Goal: Navigation & Orientation: Understand site structure

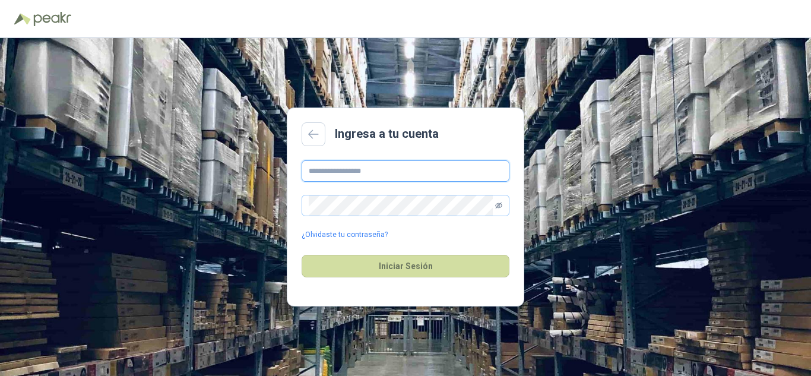
type input "**********"
click at [499, 203] on icon "eye-invisible" at bounding box center [498, 205] width 7 height 7
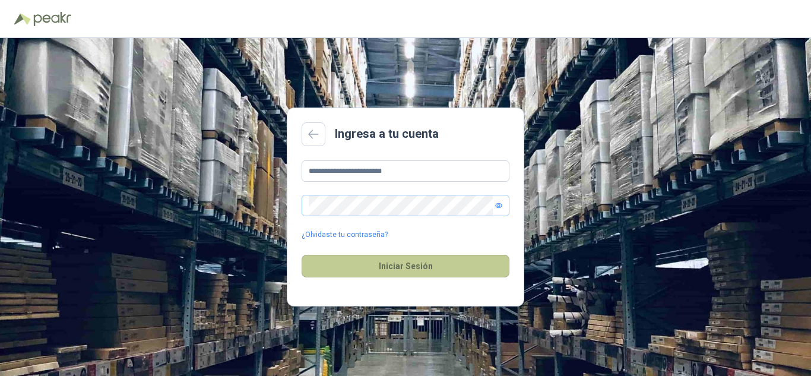
click at [404, 265] on button "Iniciar Sesión" at bounding box center [406, 266] width 208 height 23
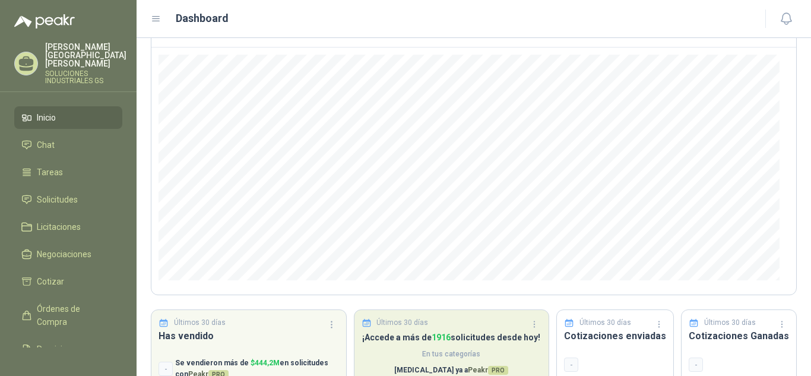
scroll to position [159, 0]
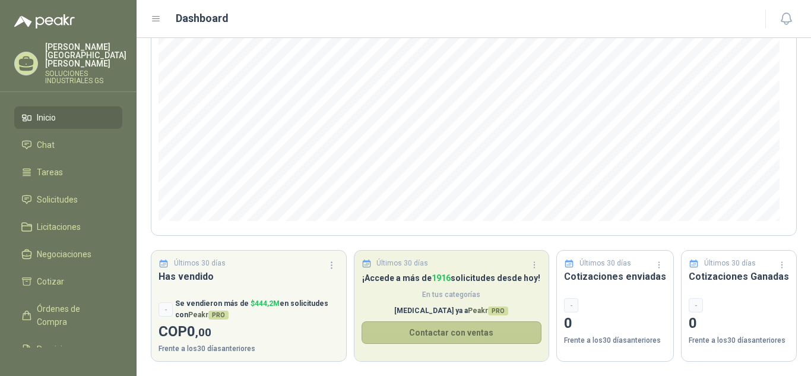
click at [439, 331] on button "Contactar con ventas" at bounding box center [452, 332] width 181 height 23
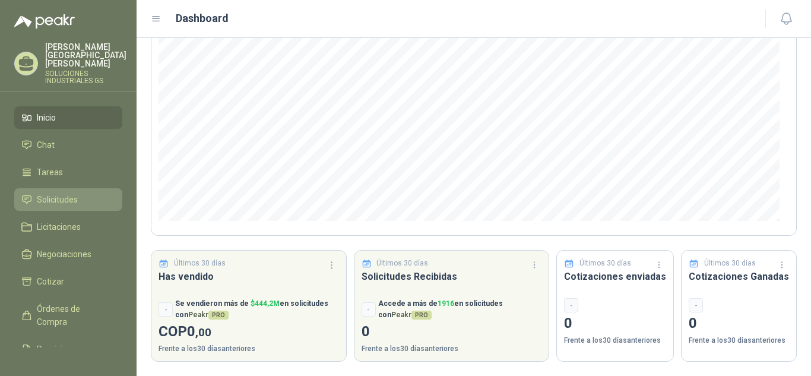
click at [60, 193] on span "Solicitudes" at bounding box center [57, 199] width 41 height 13
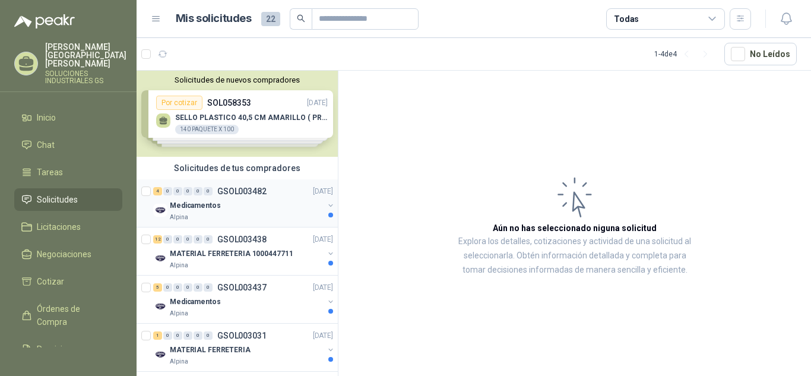
scroll to position [8, 0]
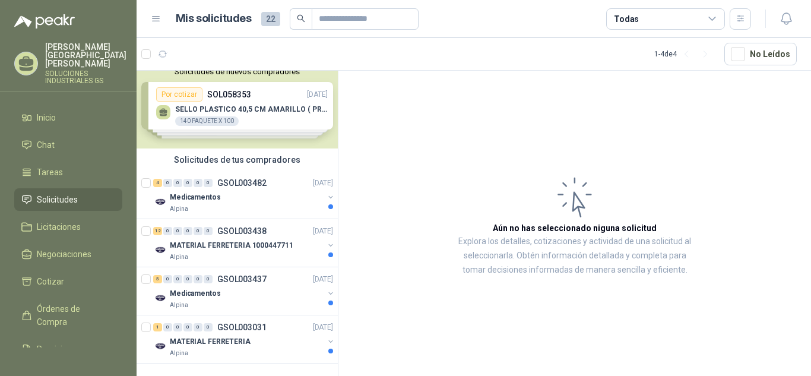
click at [222, 103] on div "Solicitudes de nuevos compradores Por cotizar SOL058353 [DATE] SELLO PLASTICO 4…" at bounding box center [237, 105] width 201 height 86
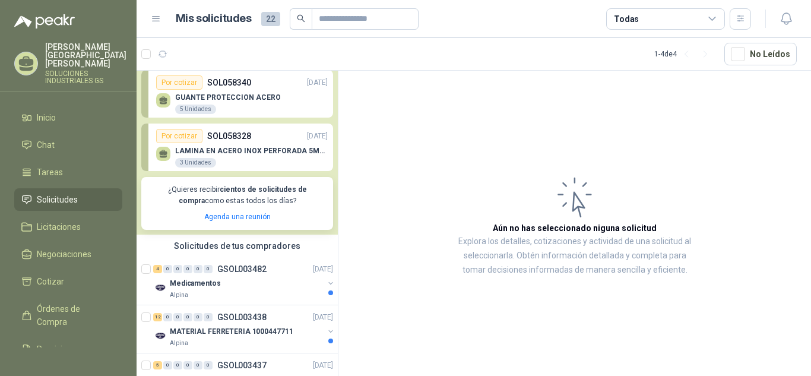
scroll to position [186, 0]
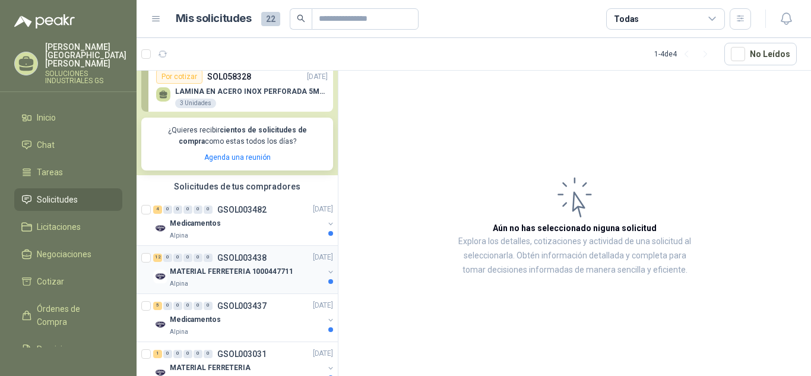
click at [232, 269] on p "MATERIAL FERRETERIA 1000447711" at bounding box center [231, 271] width 123 height 11
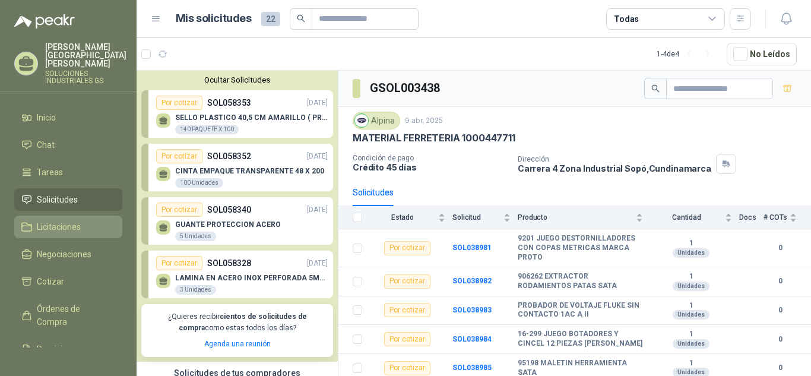
click at [68, 222] on span "Licitaciones" at bounding box center [59, 226] width 44 height 13
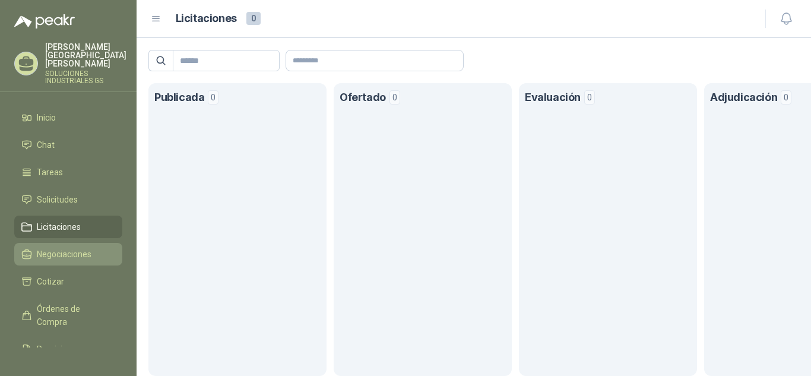
click at [72, 248] on span "Negociaciones" at bounding box center [64, 254] width 55 height 13
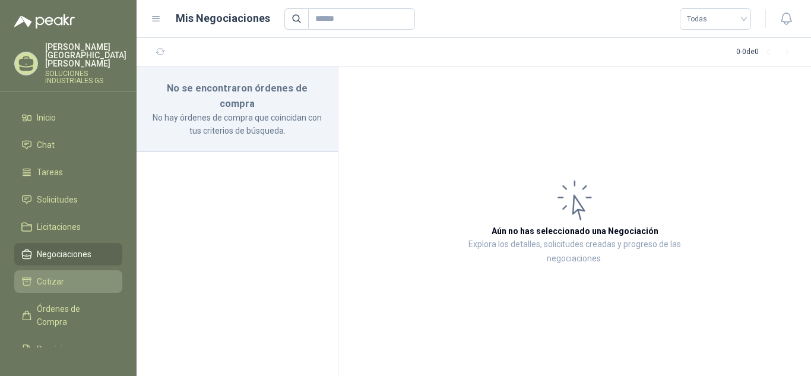
click at [58, 275] on span "Cotizar" at bounding box center [50, 281] width 27 height 13
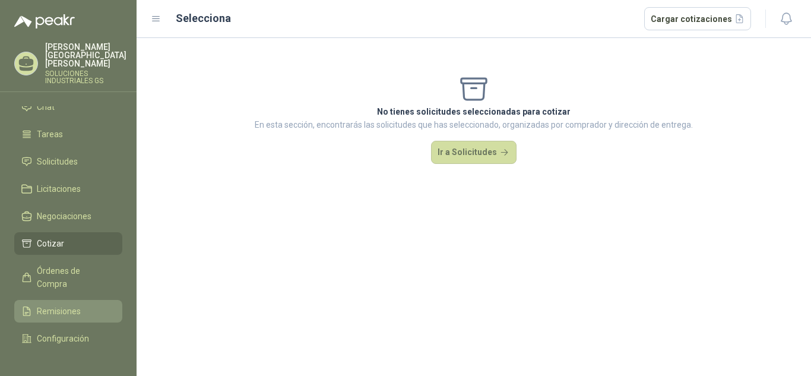
scroll to position [59, 0]
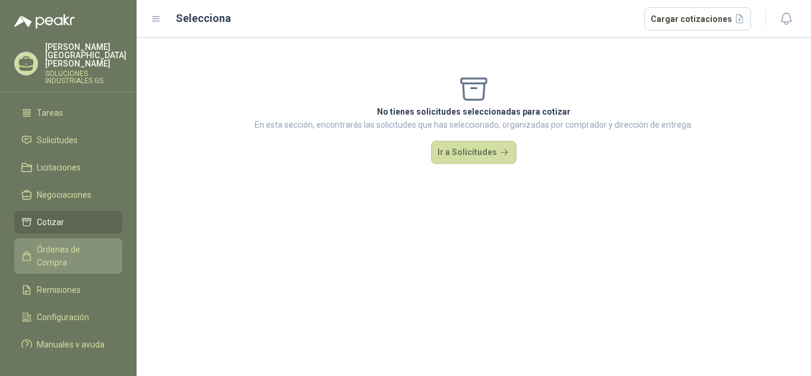
click at [61, 251] on span "Órdenes de Compra" at bounding box center [74, 256] width 74 height 26
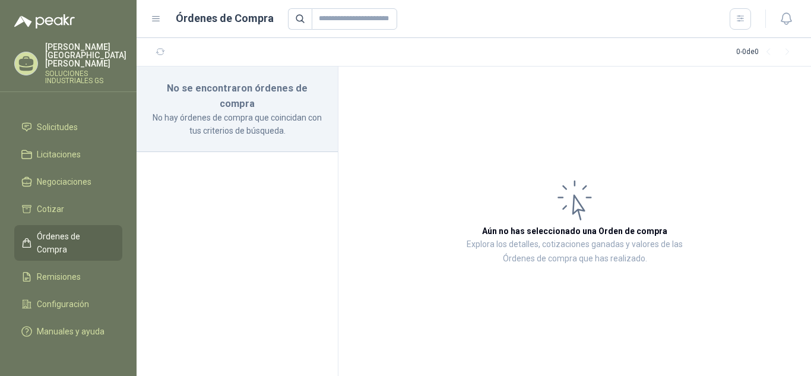
scroll to position [77, 0]
click at [79, 270] on span "Remisiones" at bounding box center [59, 276] width 44 height 13
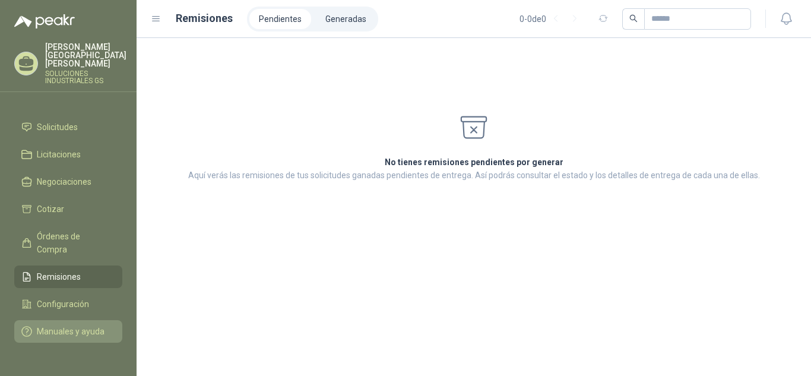
click at [67, 325] on span "Manuales y ayuda" at bounding box center [71, 331] width 68 height 13
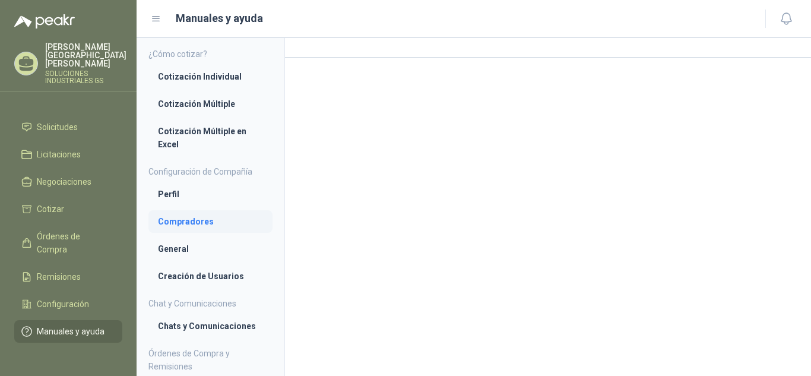
click at [197, 222] on li "Compradores" at bounding box center [210, 221] width 105 height 13
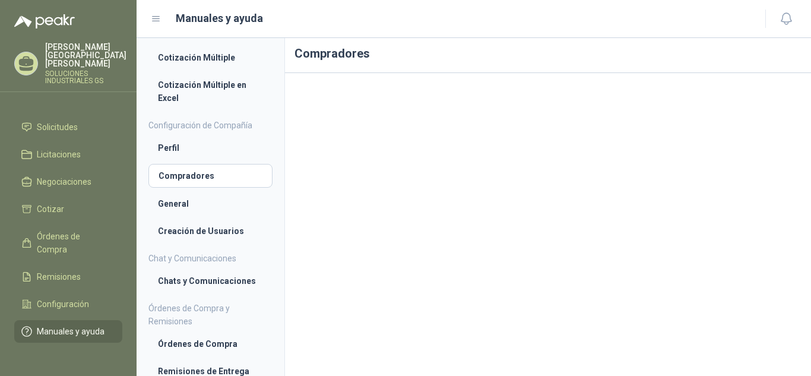
scroll to position [103, 0]
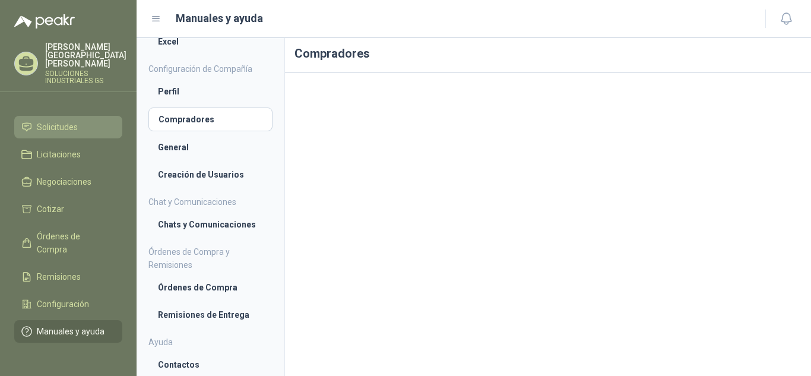
click at [60, 121] on span "Solicitudes" at bounding box center [57, 127] width 41 height 13
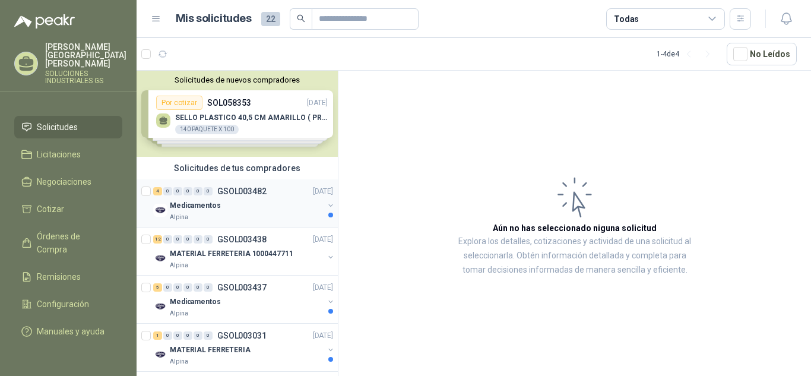
scroll to position [8, 0]
